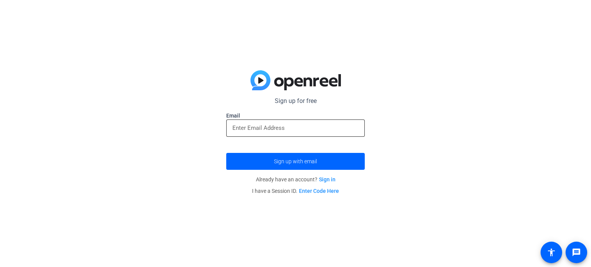
click at [269, 129] on input "email" at bounding box center [295, 128] width 126 height 9
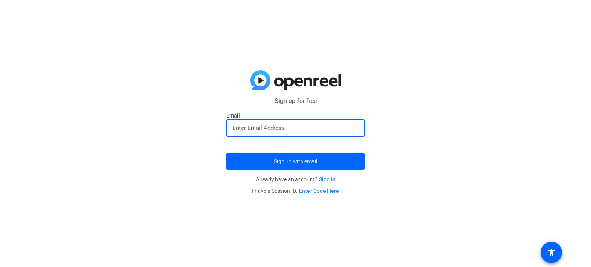
type input "[EMAIL_ADDRESS][DOMAIN_NAME]"
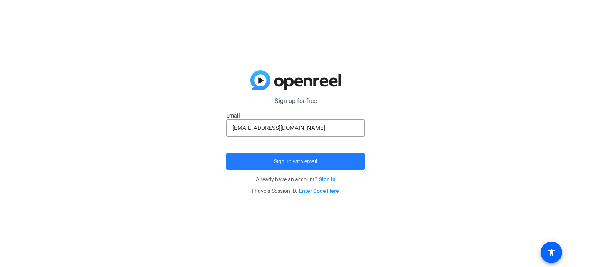
click at [286, 165] on span "submit" at bounding box center [295, 161] width 139 height 18
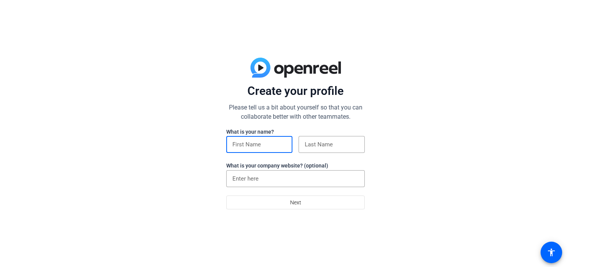
click at [262, 149] on input at bounding box center [259, 144] width 54 height 9
type input "[PERSON_NAME]"
type input "[GEOGRAPHIC_DATA]-[GEOGRAPHIC_DATA]"
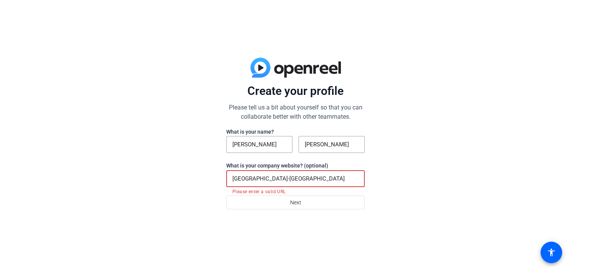
drag, startPoint x: 335, startPoint y: 181, endPoint x: 220, endPoint y: 173, distance: 115.4
click at [223, 176] on div "Create your profile Please tell us a bit about yourself so that you can collabo…" at bounding box center [295, 133] width 591 height 267
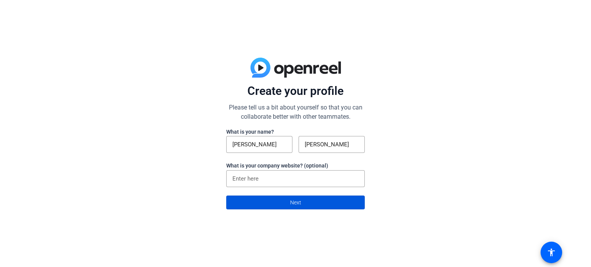
click at [292, 207] on span "Next" at bounding box center [295, 202] width 11 height 15
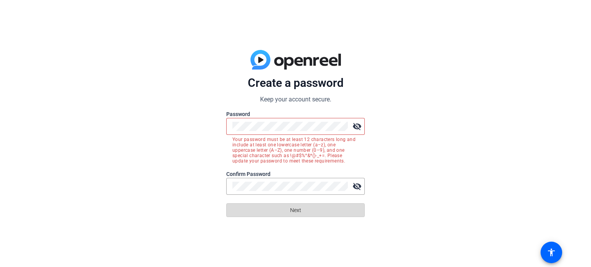
click at [287, 205] on span at bounding box center [296, 210] width 138 height 18
click at [307, 217] on span at bounding box center [296, 210] width 138 height 18
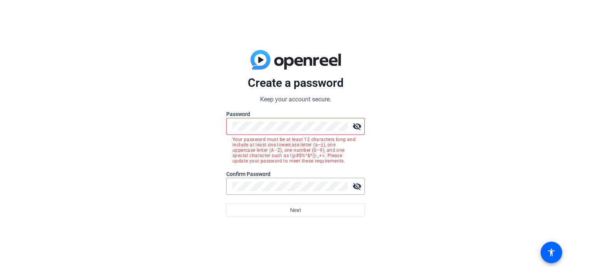
click at [353, 126] on mat-icon "visibility_off" at bounding box center [356, 126] width 15 height 15
click at [359, 191] on mat-icon "visibility_off" at bounding box center [356, 186] width 15 height 15
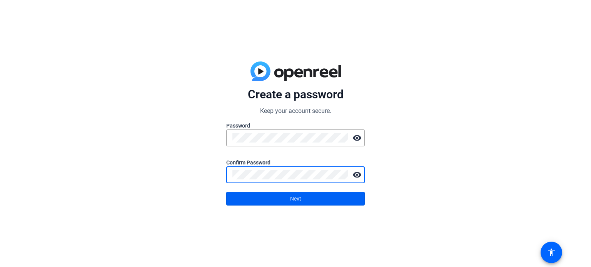
click at [287, 201] on span at bounding box center [296, 199] width 138 height 18
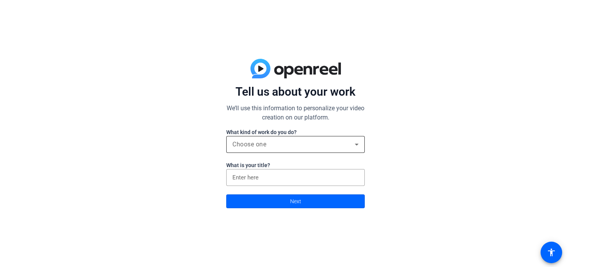
click at [280, 150] on div "Choose one" at bounding box center [295, 144] width 126 height 17
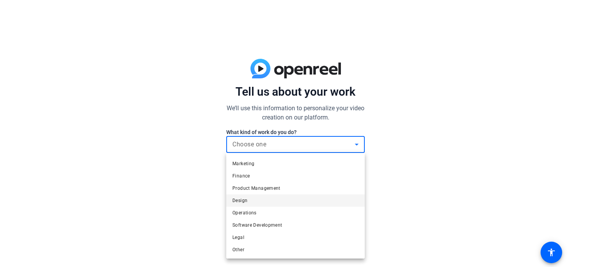
scroll to position [23, 0]
click at [239, 160] on span "Marketing" at bounding box center [243, 163] width 22 height 9
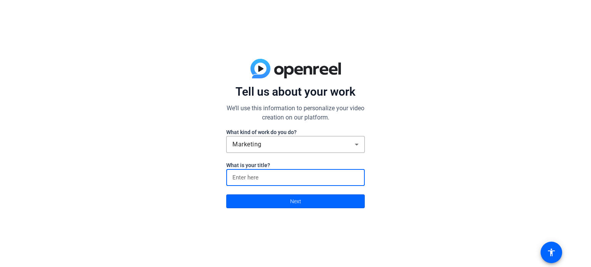
click at [260, 181] on input at bounding box center [295, 177] width 126 height 9
type input "S"
type input "P"
type input "Operations Mananger"
click at [284, 202] on span at bounding box center [296, 201] width 138 height 18
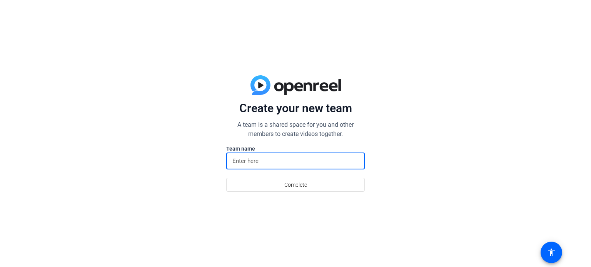
click at [267, 164] on input at bounding box center [295, 161] width 126 height 9
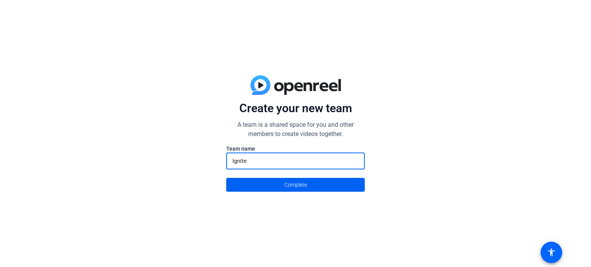
type input "Ignite"
click at [290, 190] on span "Complete" at bounding box center [295, 185] width 23 height 15
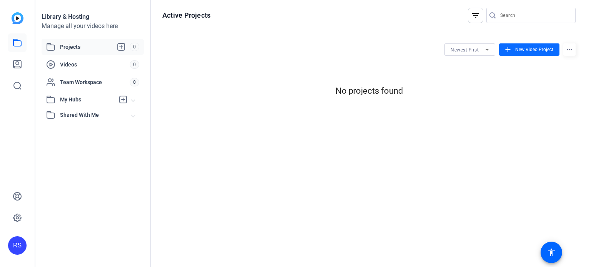
scroll to position [0, 0]
click at [501, 50] on span at bounding box center [529, 49] width 60 height 18
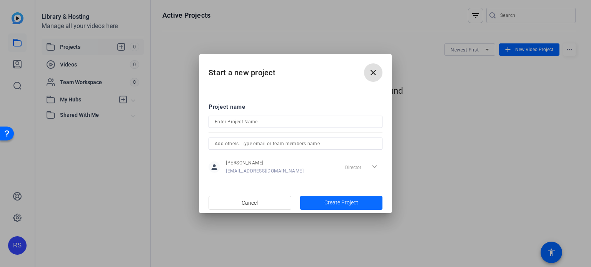
click at [319, 199] on span "button" at bounding box center [341, 203] width 83 height 18
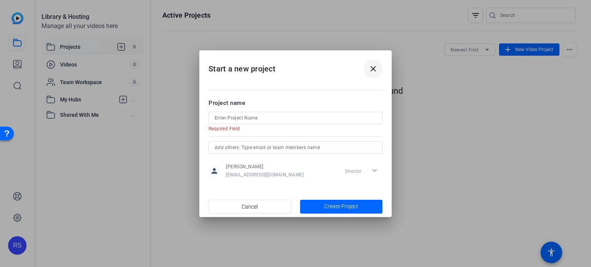
click at [369, 67] on mat-icon "close" at bounding box center [373, 68] width 9 height 9
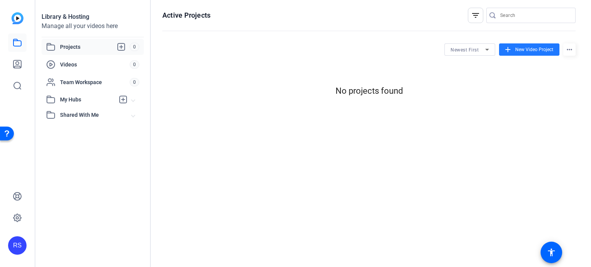
click at [18, 23] on img at bounding box center [18, 18] width 12 height 12
click at [516, 50] on span "New Video Project" at bounding box center [534, 49] width 38 height 7
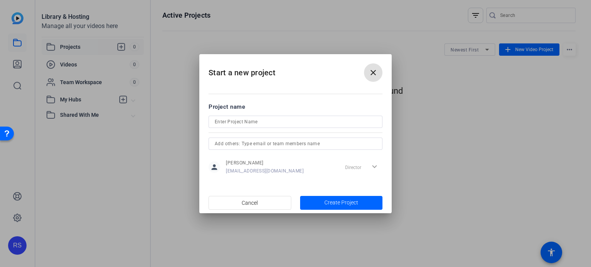
click at [234, 124] on input at bounding box center [296, 121] width 162 height 9
type input "Meet the Teacher"
click at [332, 202] on span "Create Project" at bounding box center [341, 203] width 34 height 8
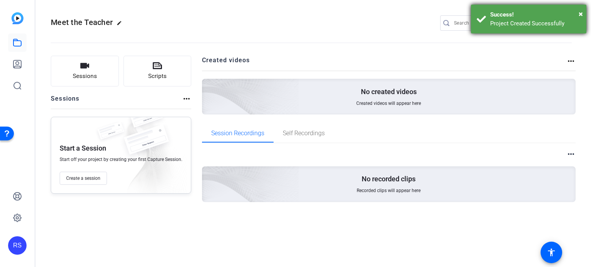
click at [578, 12] on div "Success!" at bounding box center [535, 14] width 90 height 9
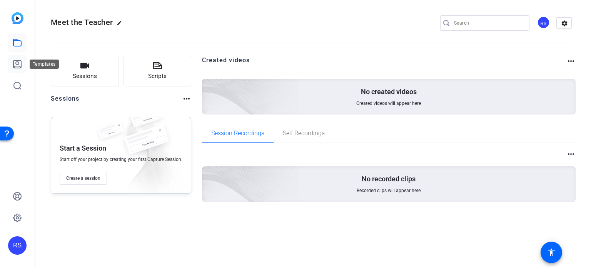
click at [22, 58] on link at bounding box center [17, 64] width 18 height 18
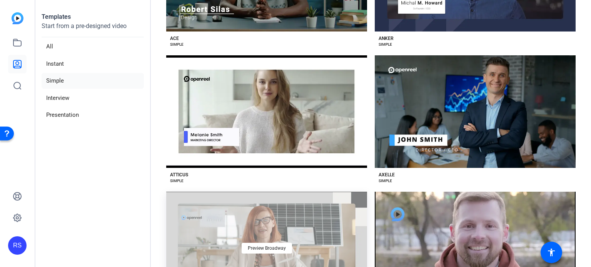
scroll to position [232, 0]
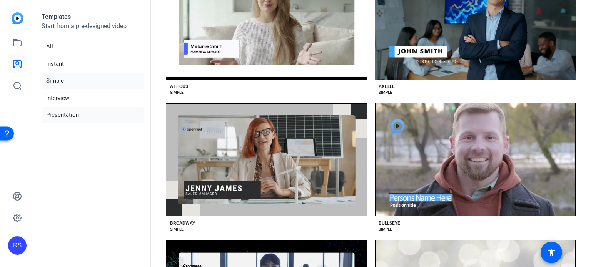
click at [65, 114] on li "Presentation" at bounding box center [93, 115] width 102 height 16
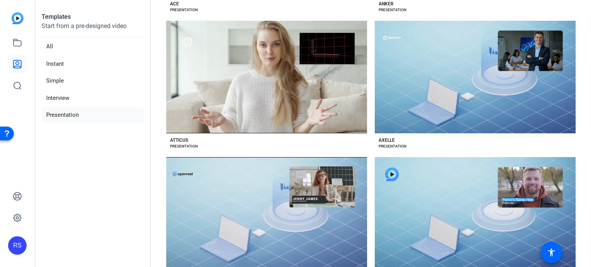
scroll to position [0, 0]
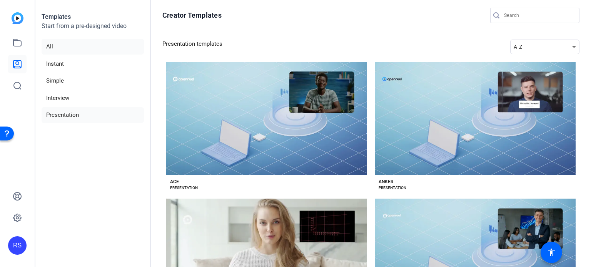
click at [54, 44] on li "All" at bounding box center [93, 47] width 102 height 16
